Goal: Information Seeking & Learning: Learn about a topic

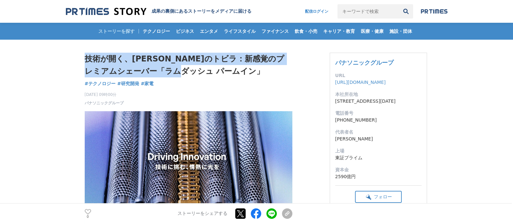
drag, startPoint x: 84, startPoint y: 58, endPoint x: 197, endPoint y: 75, distance: 114.2
click at [197, 75] on h1 "技術が開く、[PERSON_NAME]のトビラ：新感覚のプレミアムシェーバー「ラムダッシュ パームイン」" at bounding box center [189, 65] width 208 height 25
copy h1 "技術が開く、[PERSON_NAME]のトビラ：新感覚のプレミアムシェーバー「ラムダッシュ パームイン」"
click at [377, 62] on link "パナソニックグループ" at bounding box center [364, 62] width 58 height 7
